Goal: Navigation & Orientation: Find specific page/section

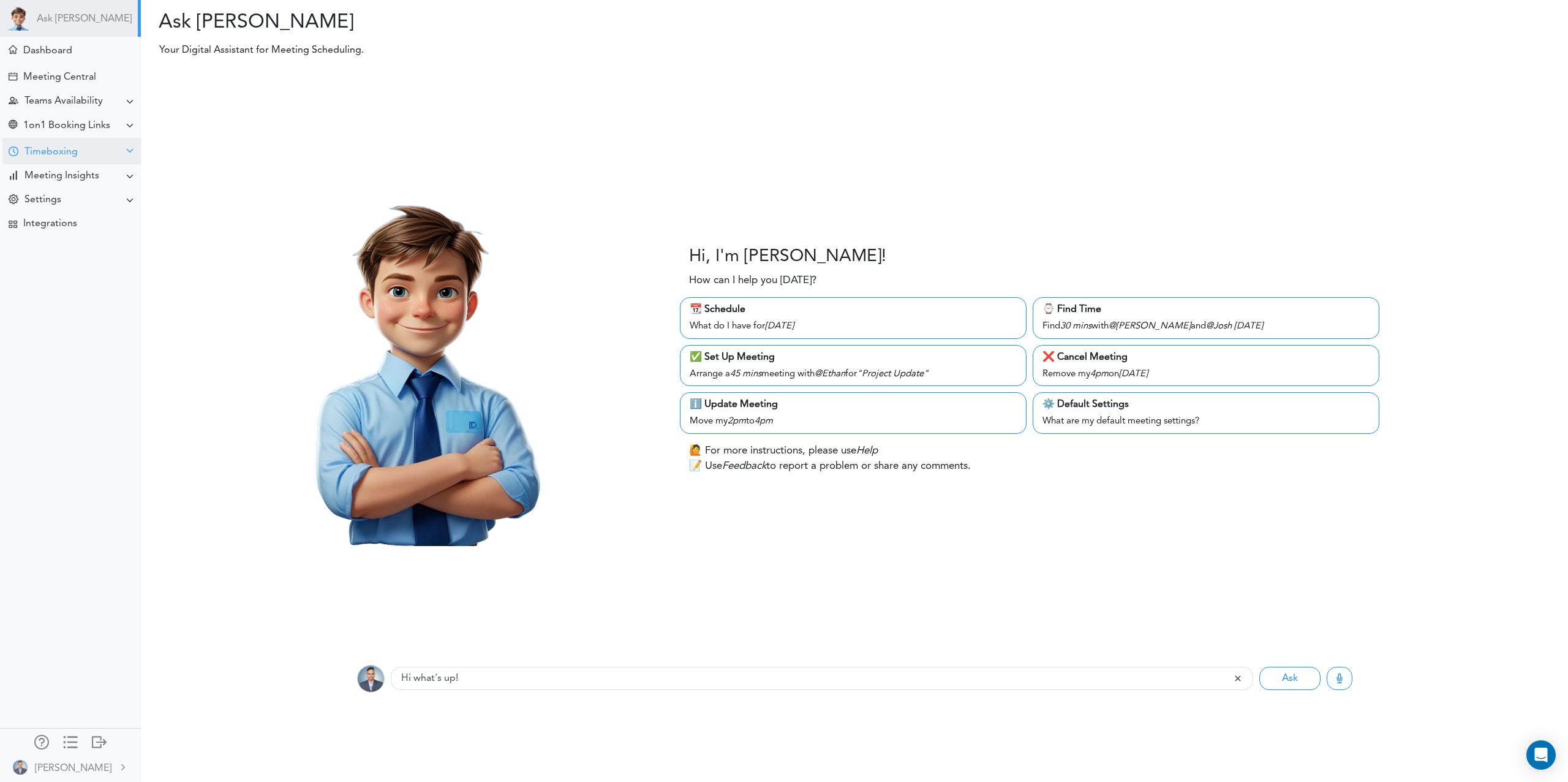
click at [68, 155] on div "Timeboxing" at bounding box center [51, 152] width 53 height 12
click at [47, 175] on div "Goals for Today" at bounding box center [54, 175] width 66 height 6
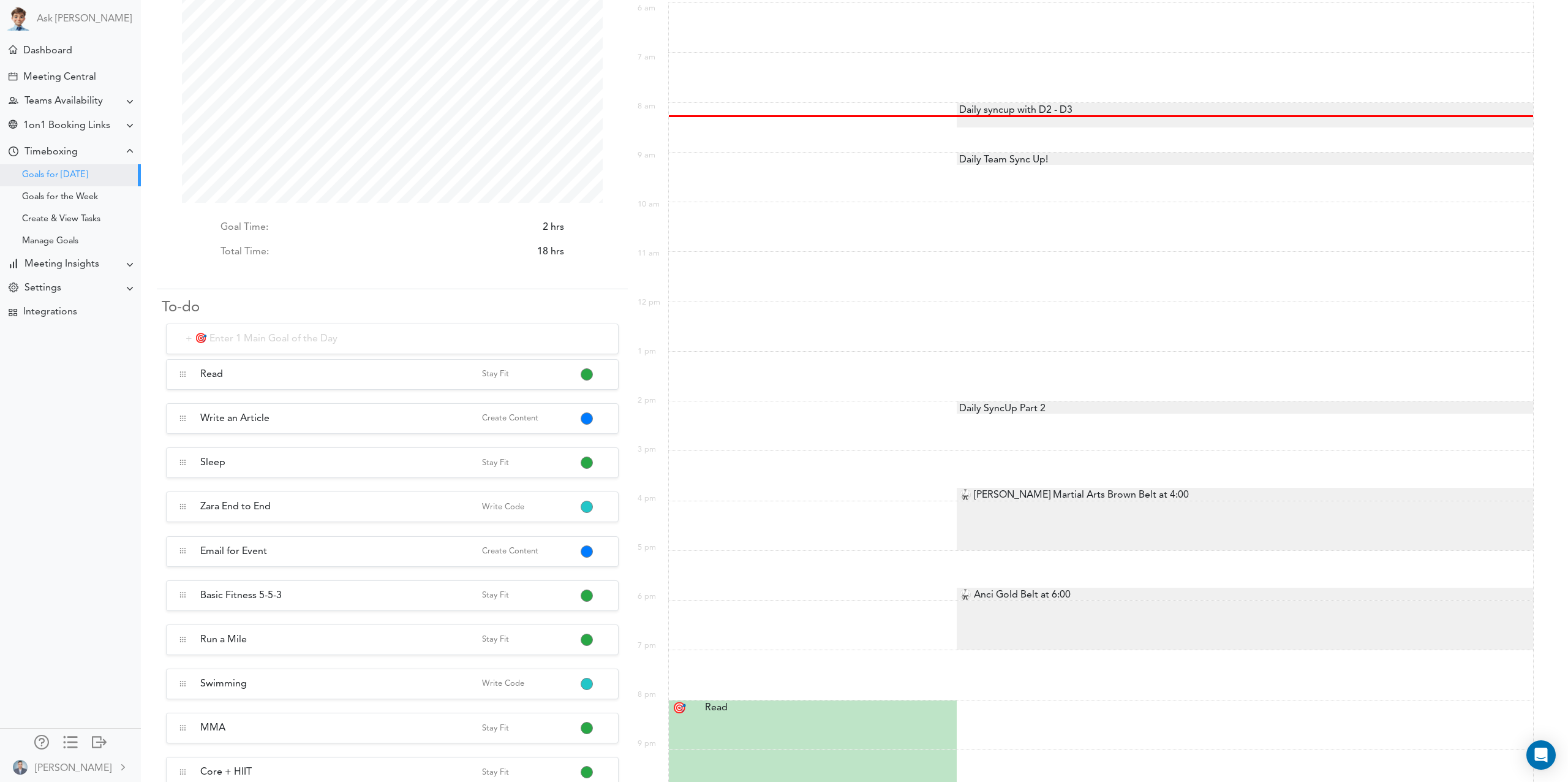
scroll to position [86, 0]
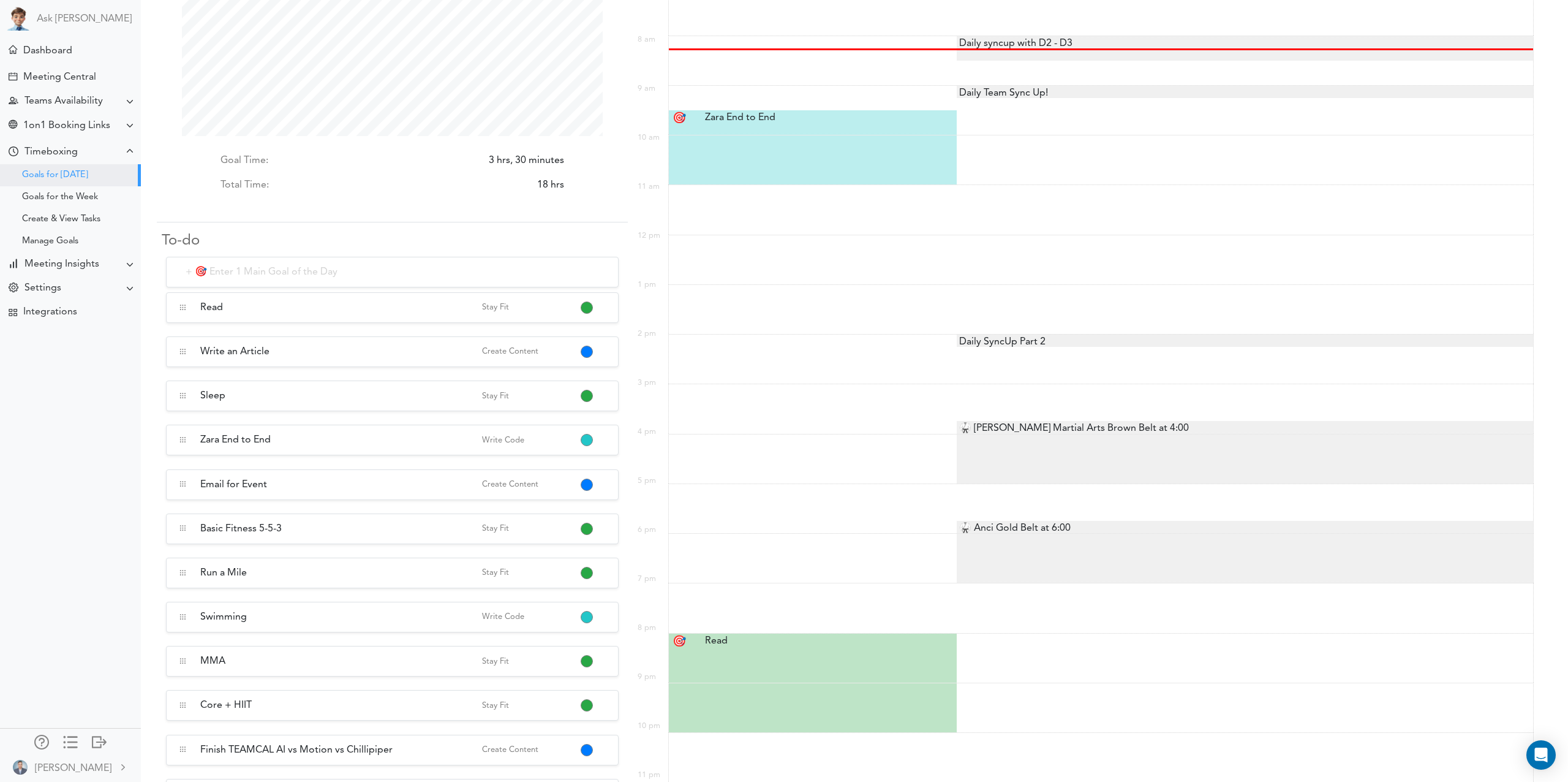
scroll to position [149, 0]
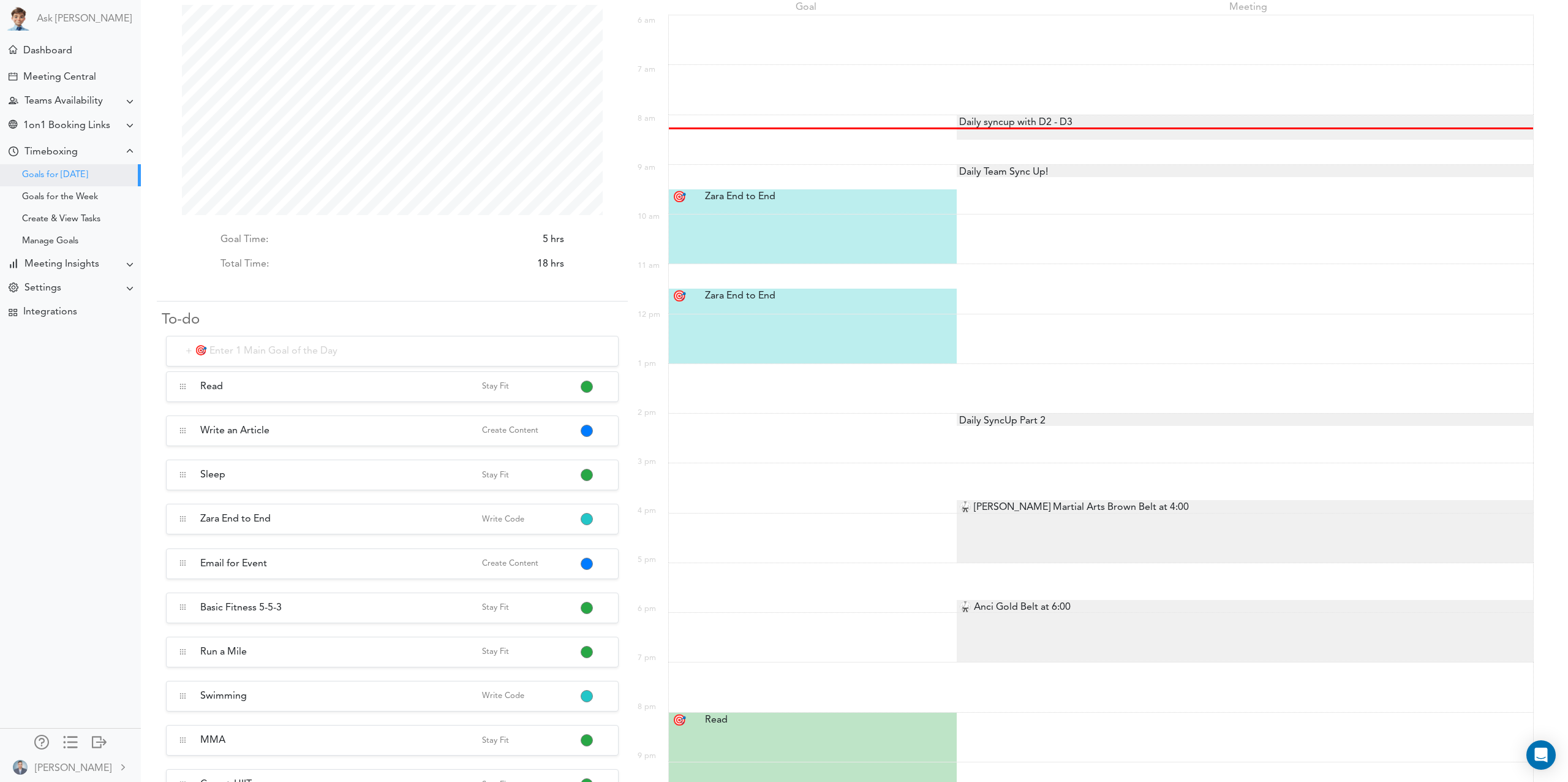
scroll to position [62, 0]
